Goal: Find specific page/section: Find specific page/section

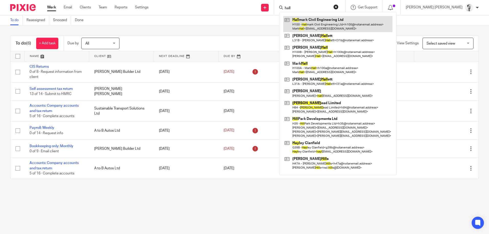
type input "hall"
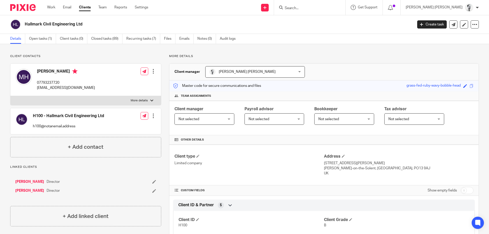
click at [318, 5] on form at bounding box center [311, 7] width 54 height 6
click at [319, 7] on input "Search" at bounding box center [307, 8] width 46 height 5
type input "sustain"
click at [350, 14] on div "Sustain able Transport Solutions Ltd [PERSON_NAME] < [PERSON_NAME][EMAIL_ADDRES…" at bounding box center [338, 24] width 118 height 24
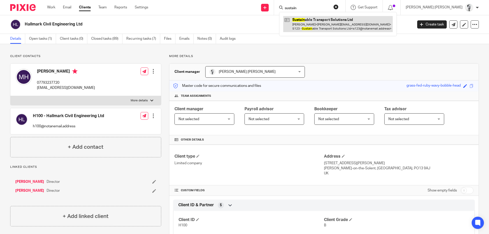
click at [351, 22] on link at bounding box center [338, 24] width 110 height 16
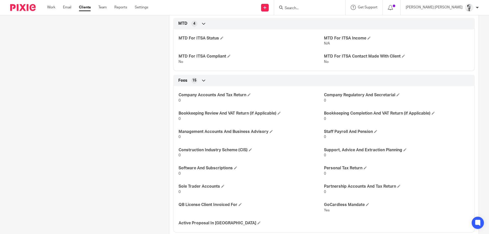
scroll to position [1000, 0]
